Goal: Check status: Check status

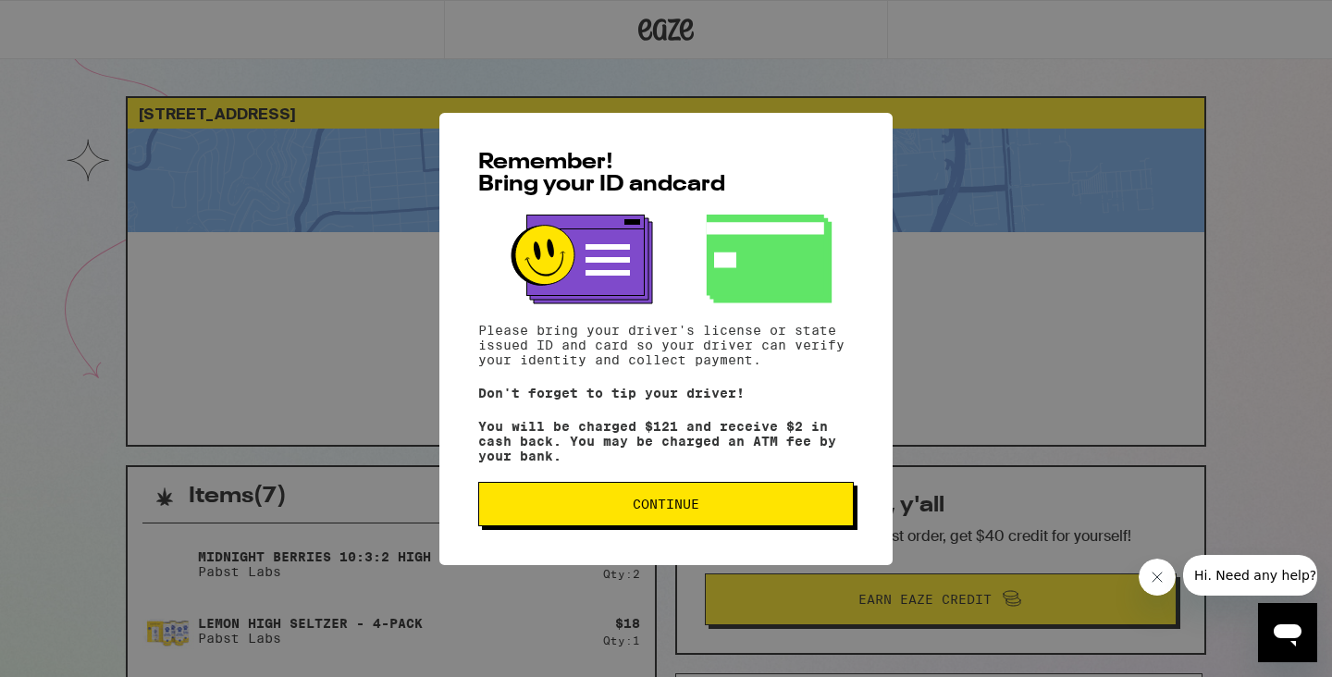
click at [553, 501] on button "Continue" at bounding box center [665, 504] width 375 height 44
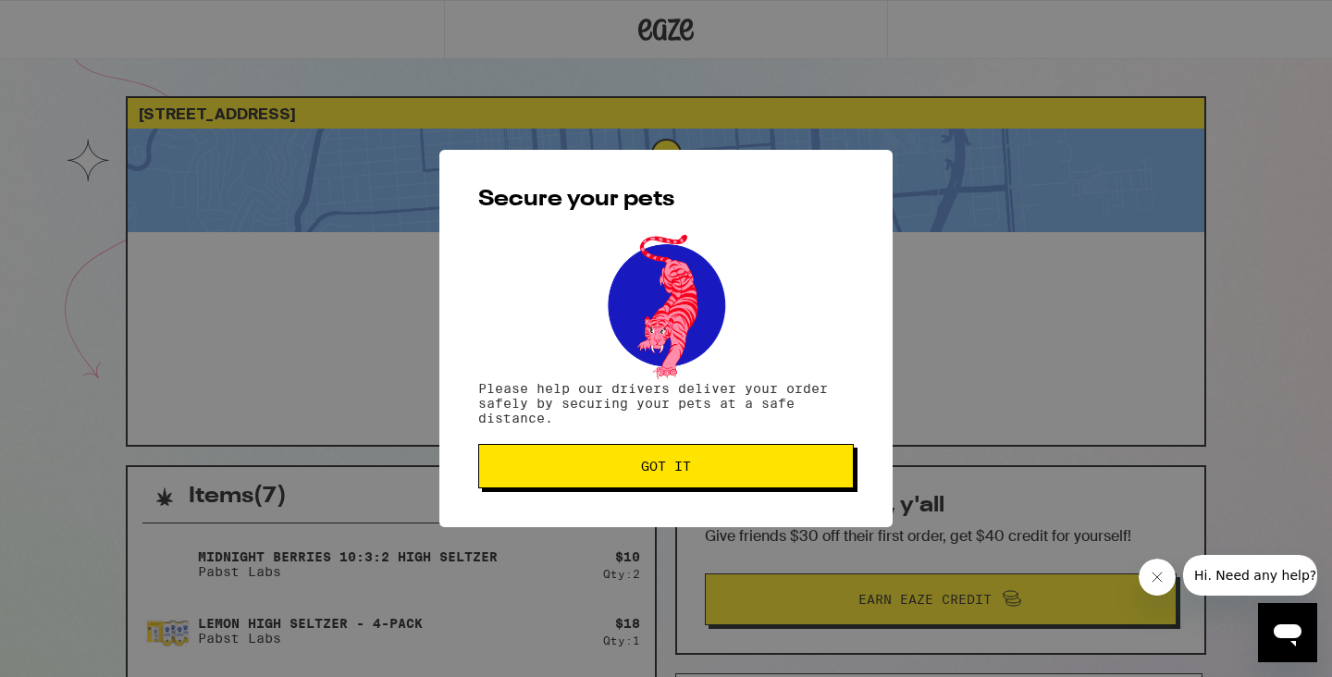
click at [529, 458] on button "Got it" at bounding box center [665, 466] width 375 height 44
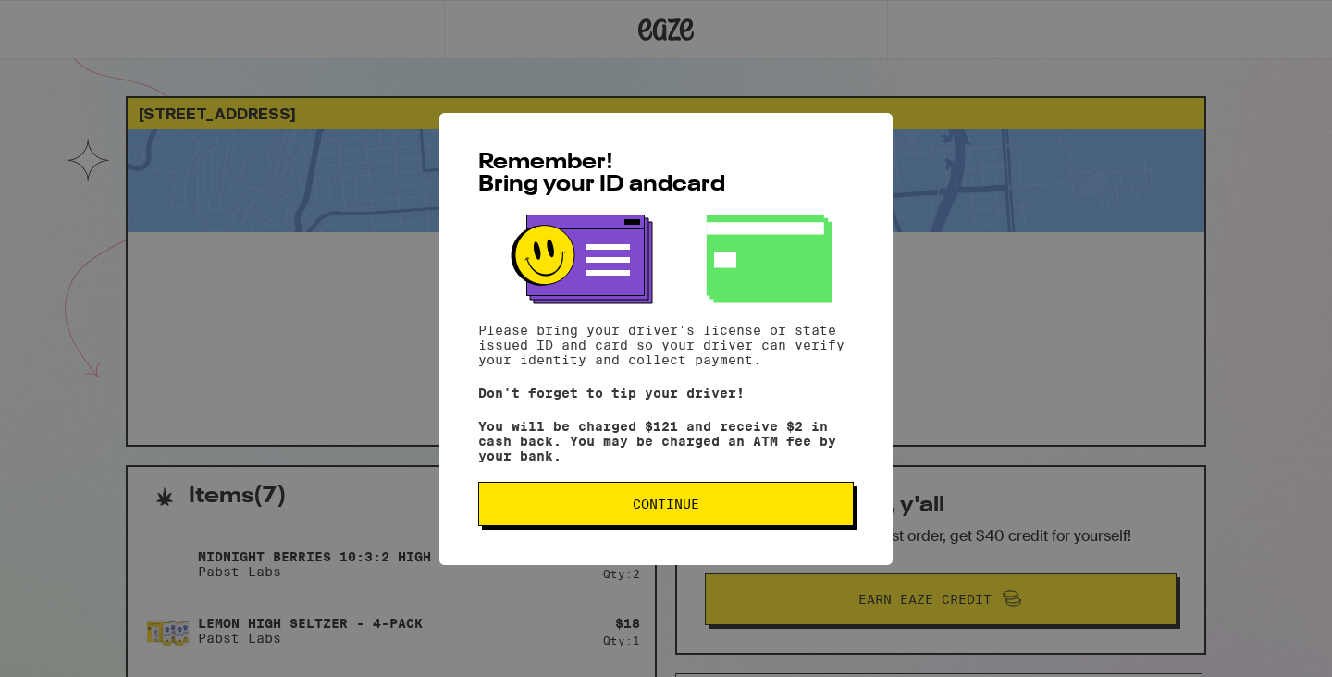
click at [531, 510] on span "Continue" at bounding box center [666, 504] width 344 height 13
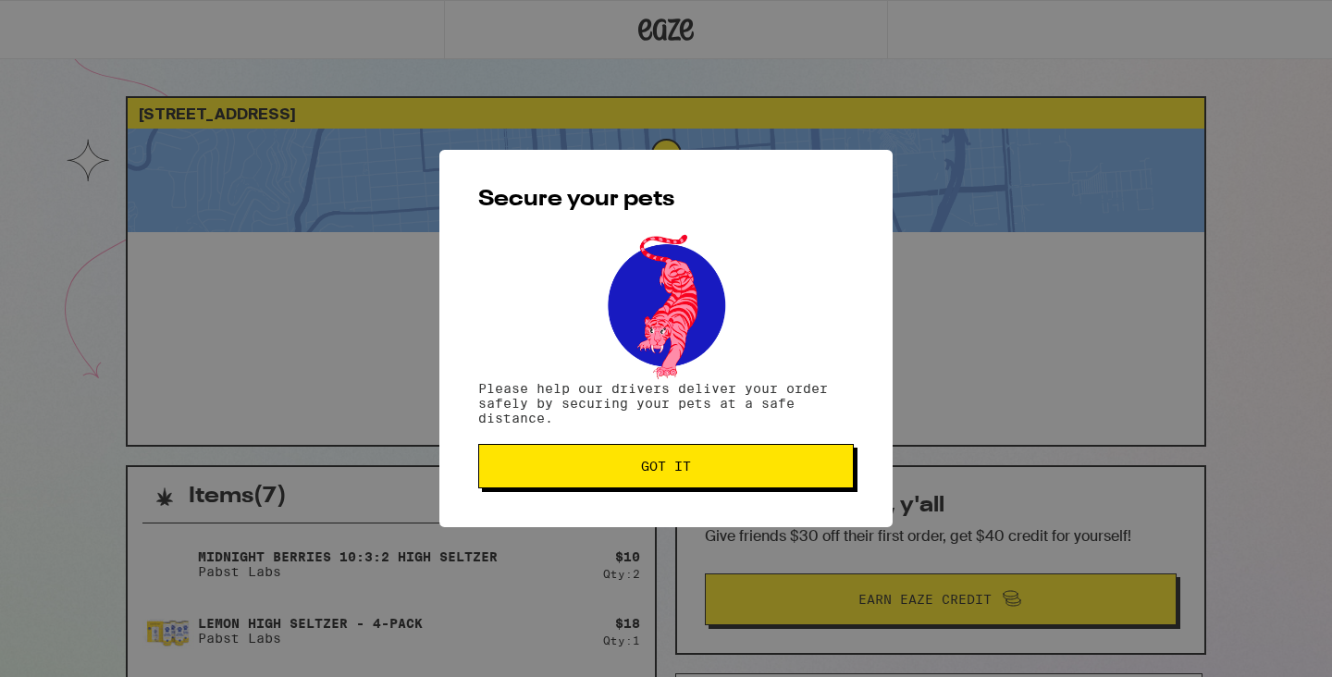
click at [575, 470] on span "Got it" at bounding box center [666, 466] width 344 height 13
